Goal: Unclear

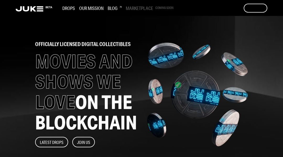
scroll to position [704, 0]
